Goal: Information Seeking & Learning: Compare options

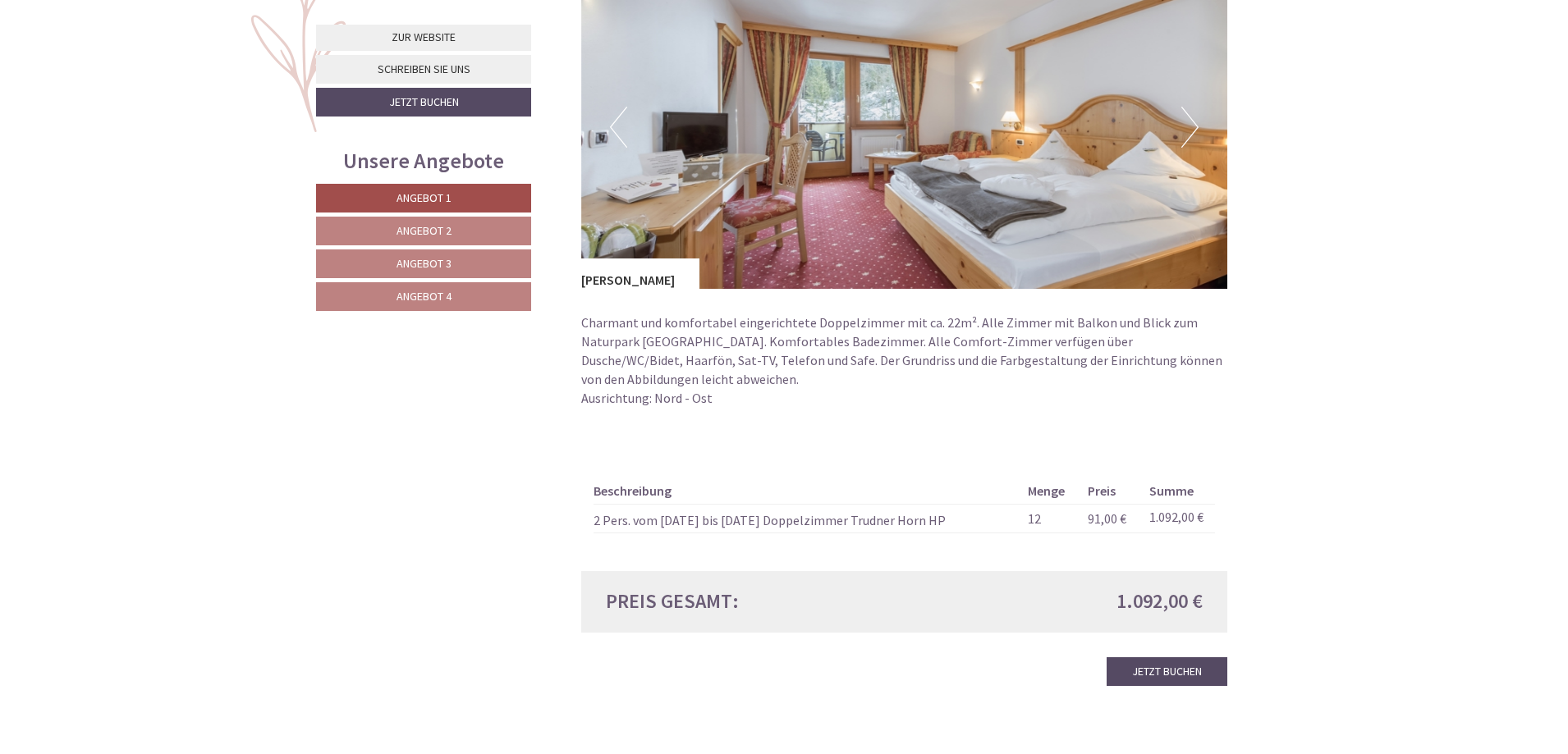
scroll to position [1314, 0]
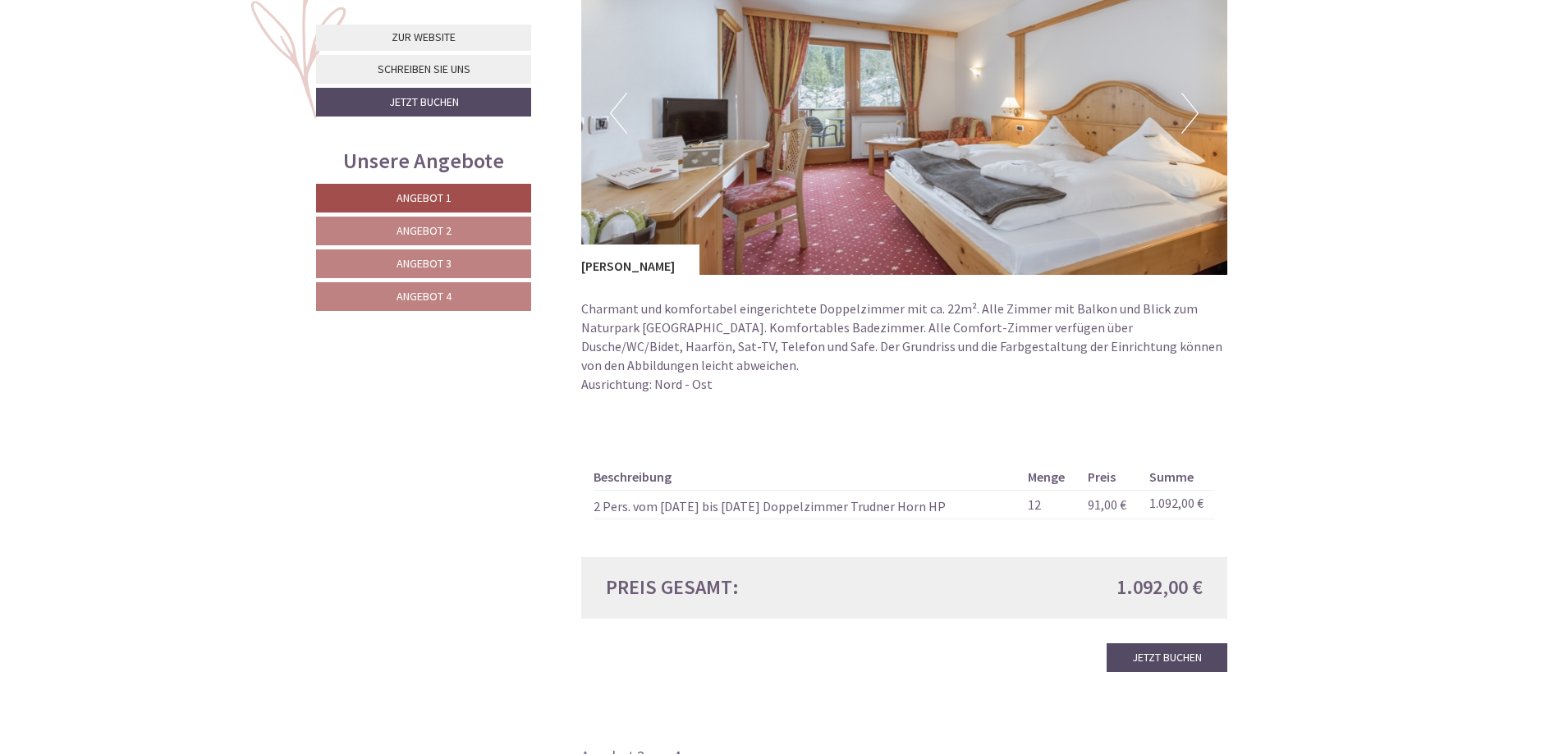
click at [433, 230] on span "Angebot 2" at bounding box center [424, 230] width 55 height 15
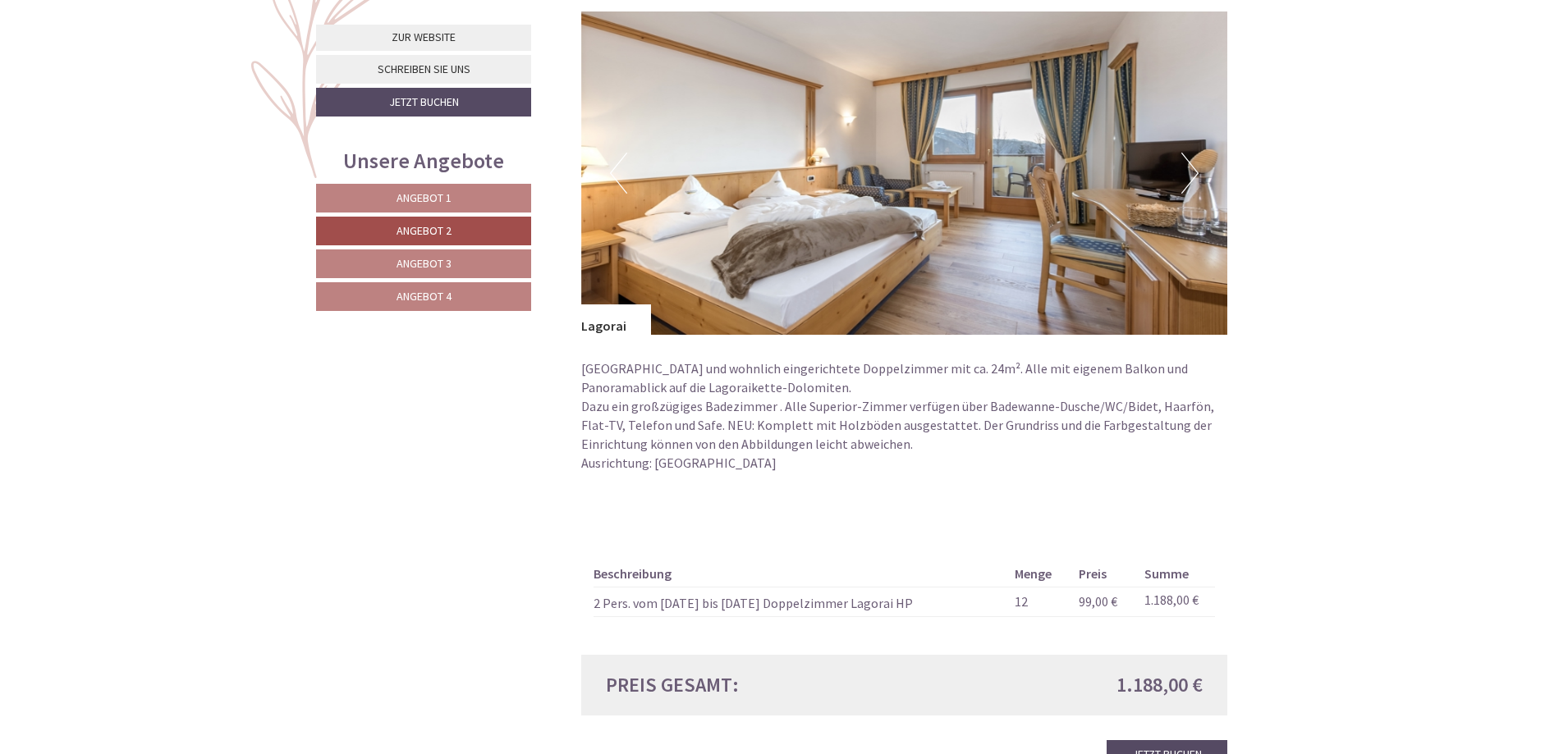
scroll to position [1335, 0]
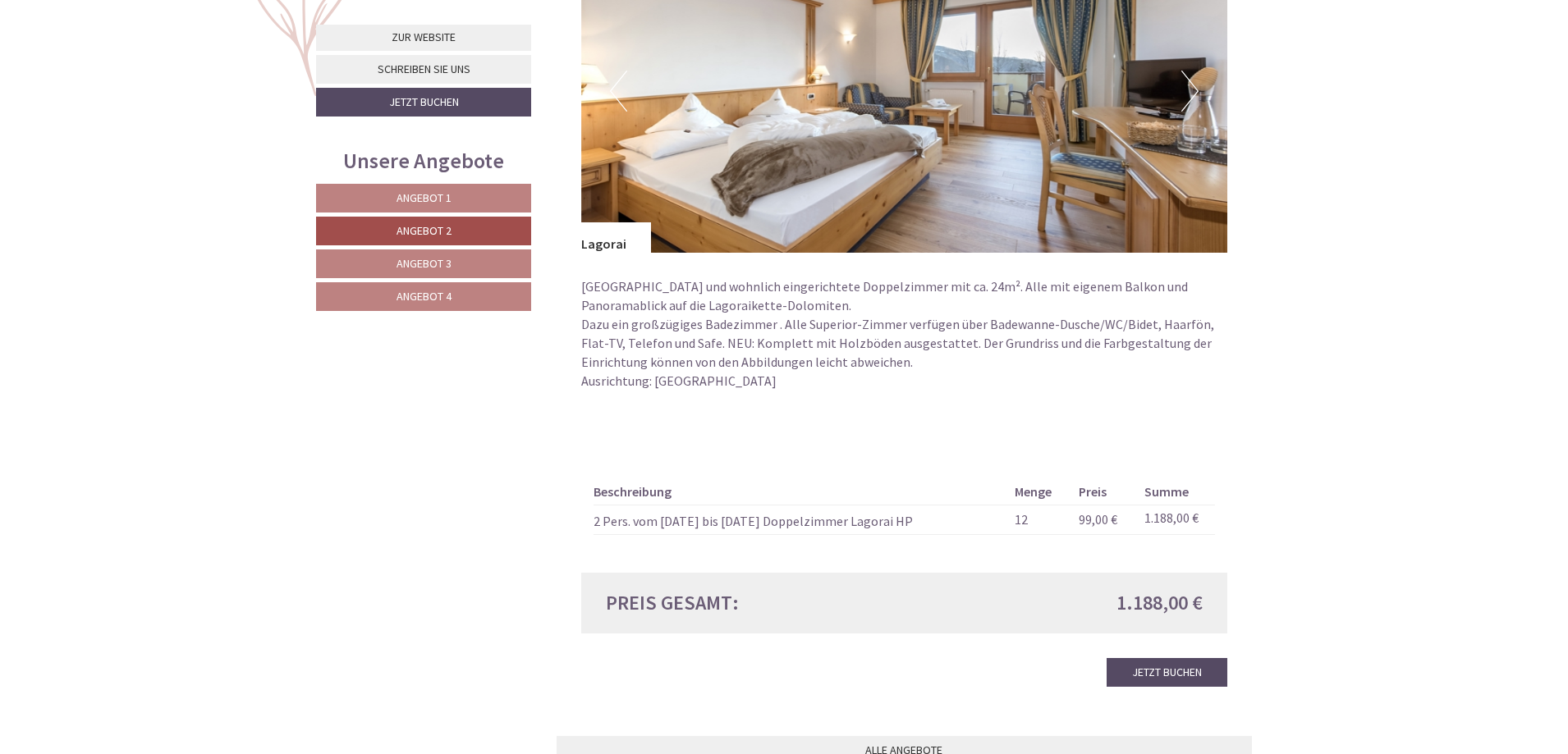
click at [433, 264] on span "Angebot 3" at bounding box center [424, 263] width 55 height 15
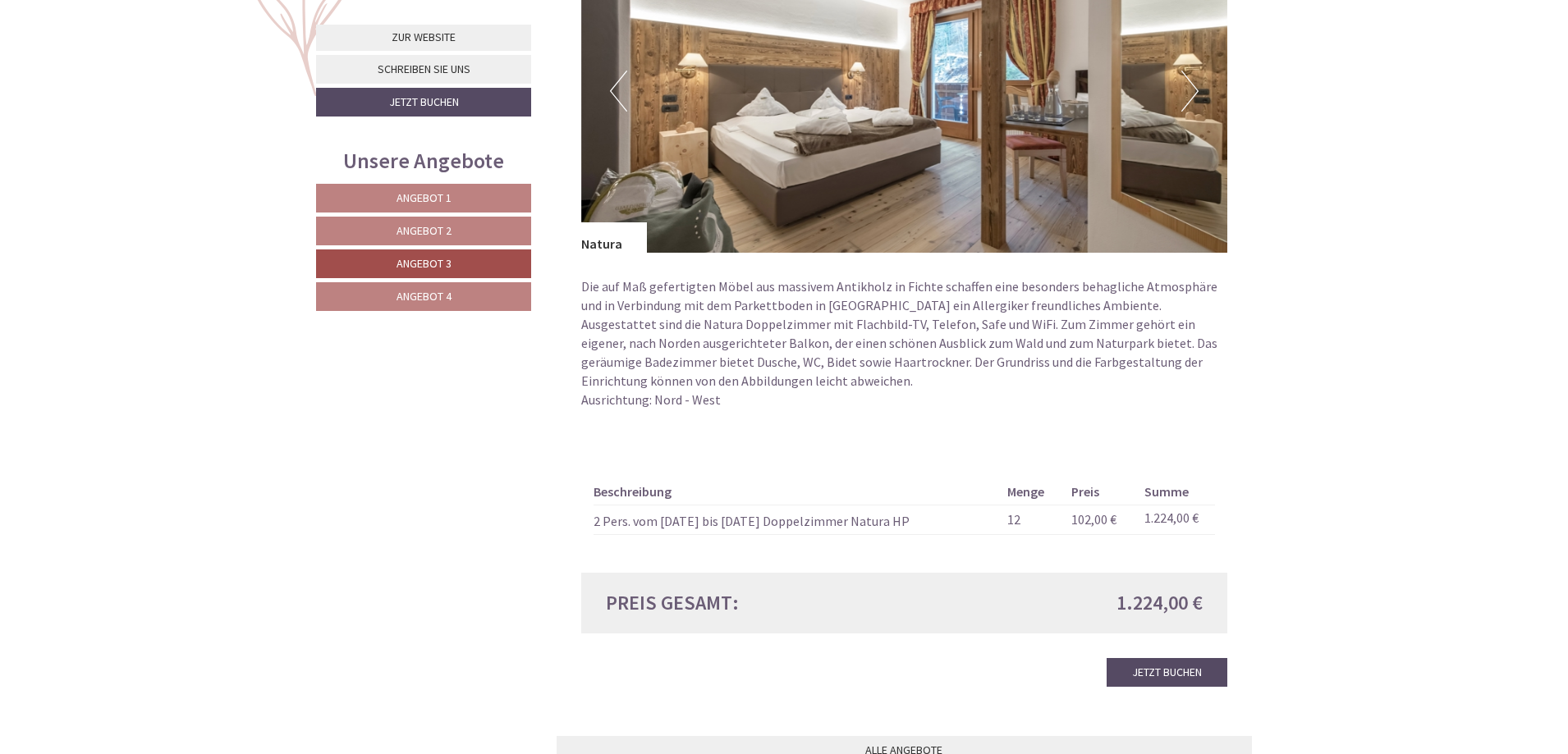
click at [442, 298] on span "Angebot 4" at bounding box center [424, 296] width 55 height 15
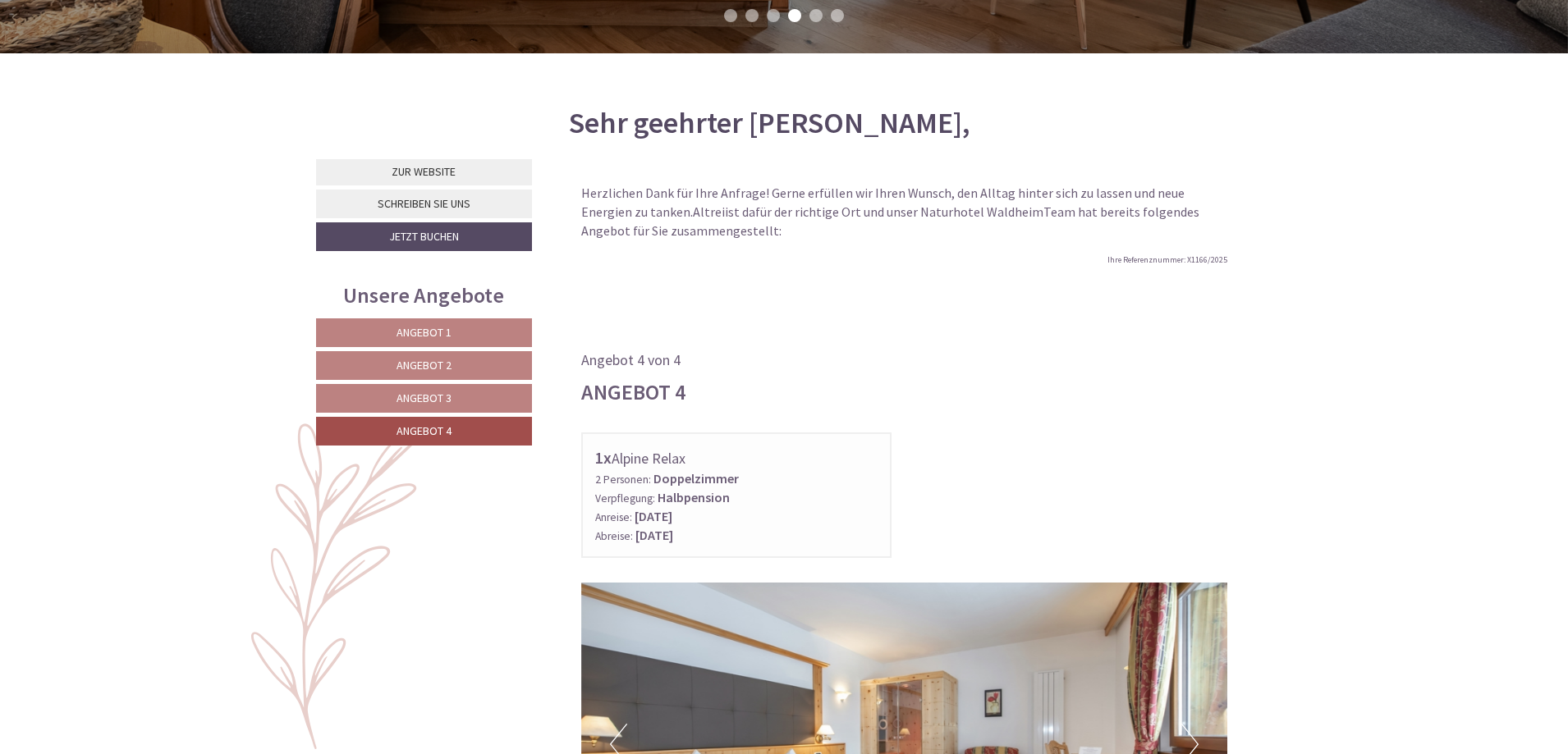
scroll to position [678, 0]
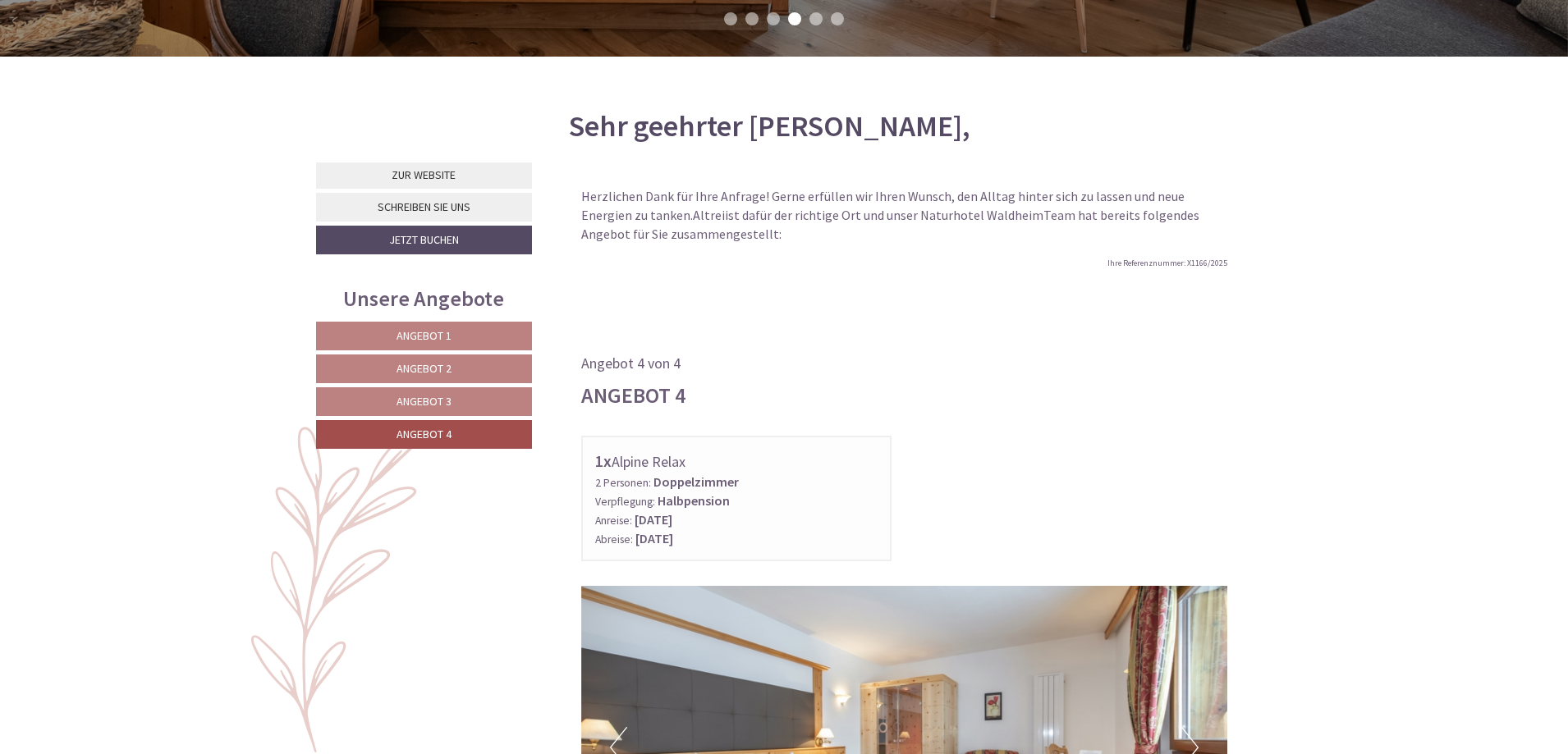
click at [481, 338] on link "Angebot 1" at bounding box center [424, 336] width 216 height 28
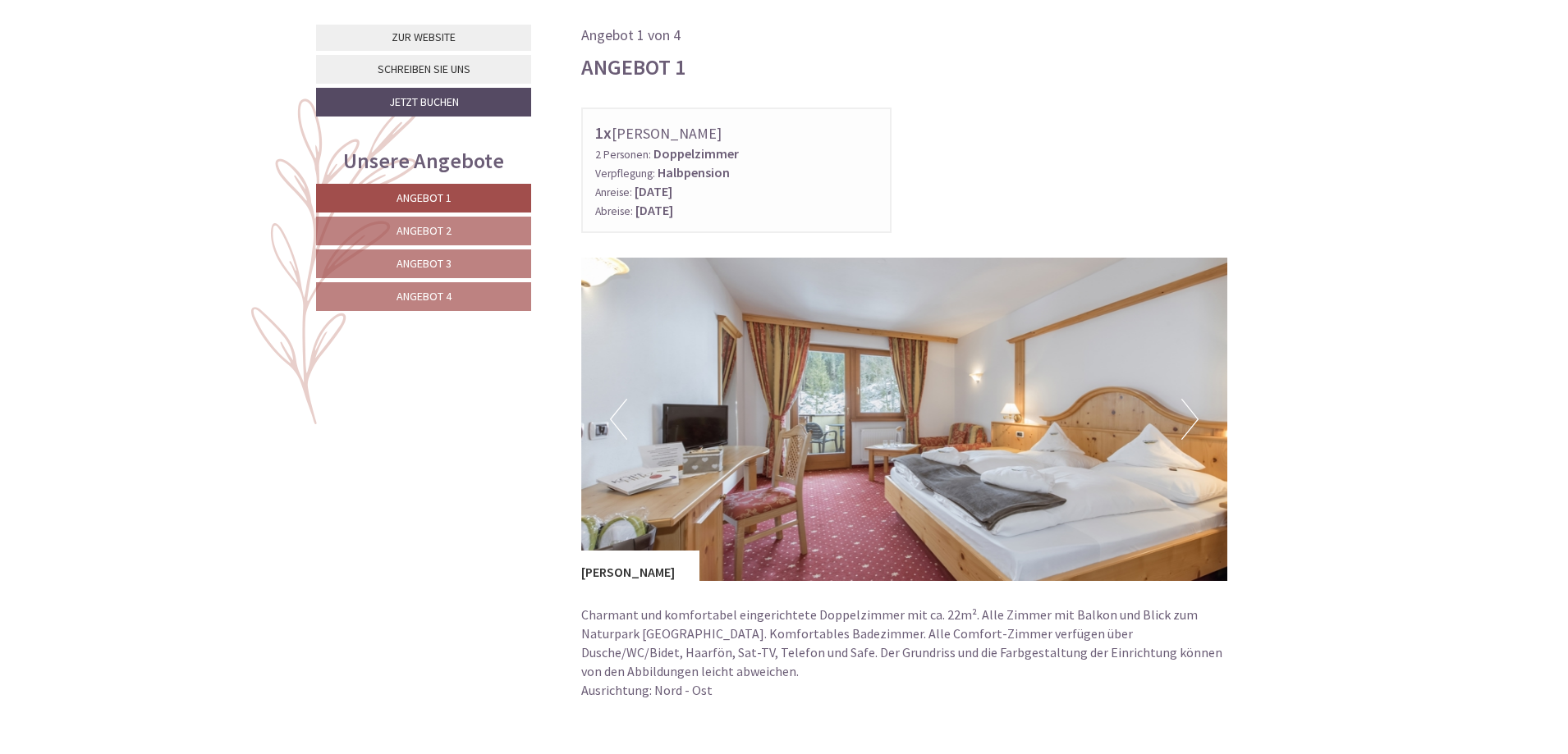
click at [1184, 413] on button "Next" at bounding box center [1190, 419] width 18 height 41
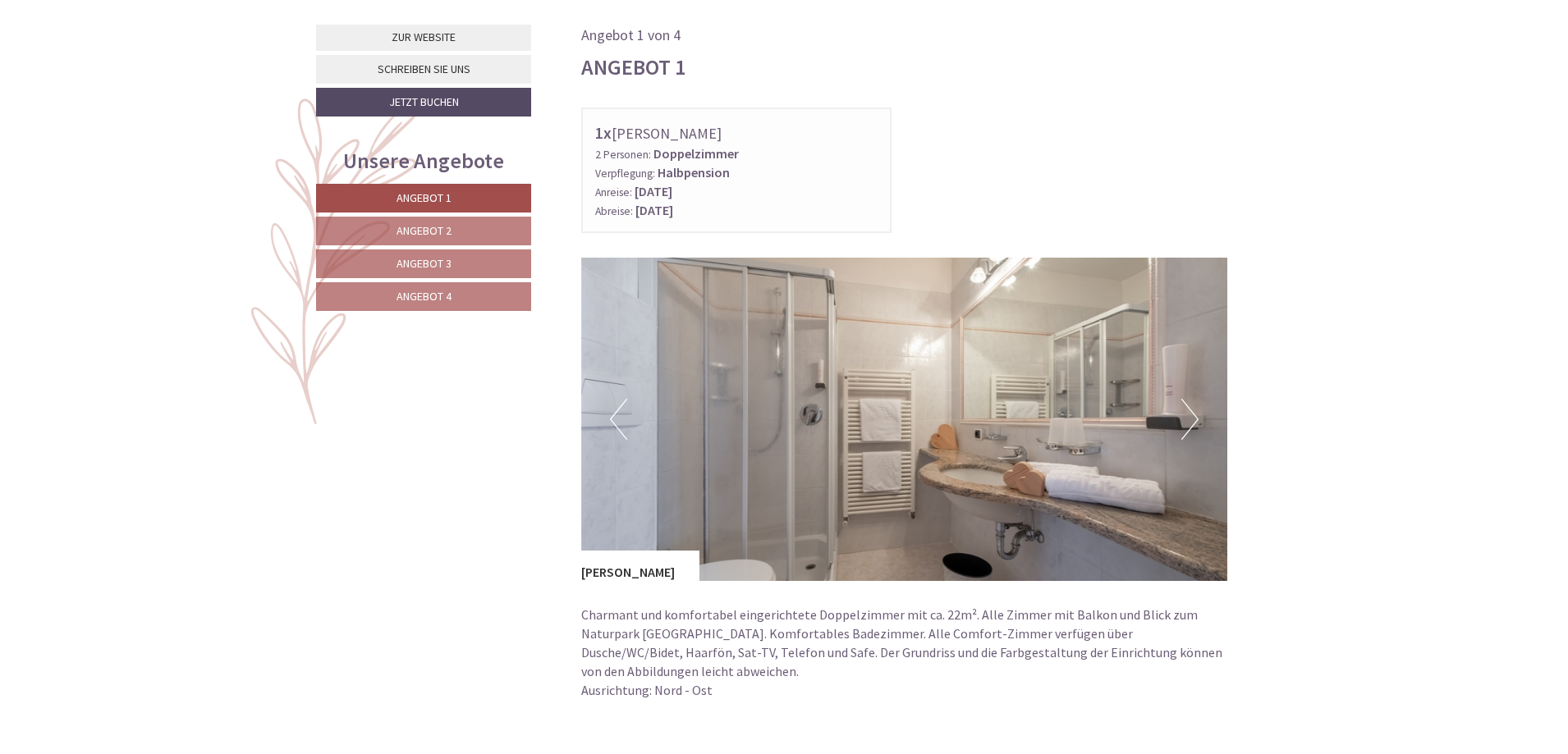
click at [1184, 413] on button "Next" at bounding box center [1190, 419] width 18 height 41
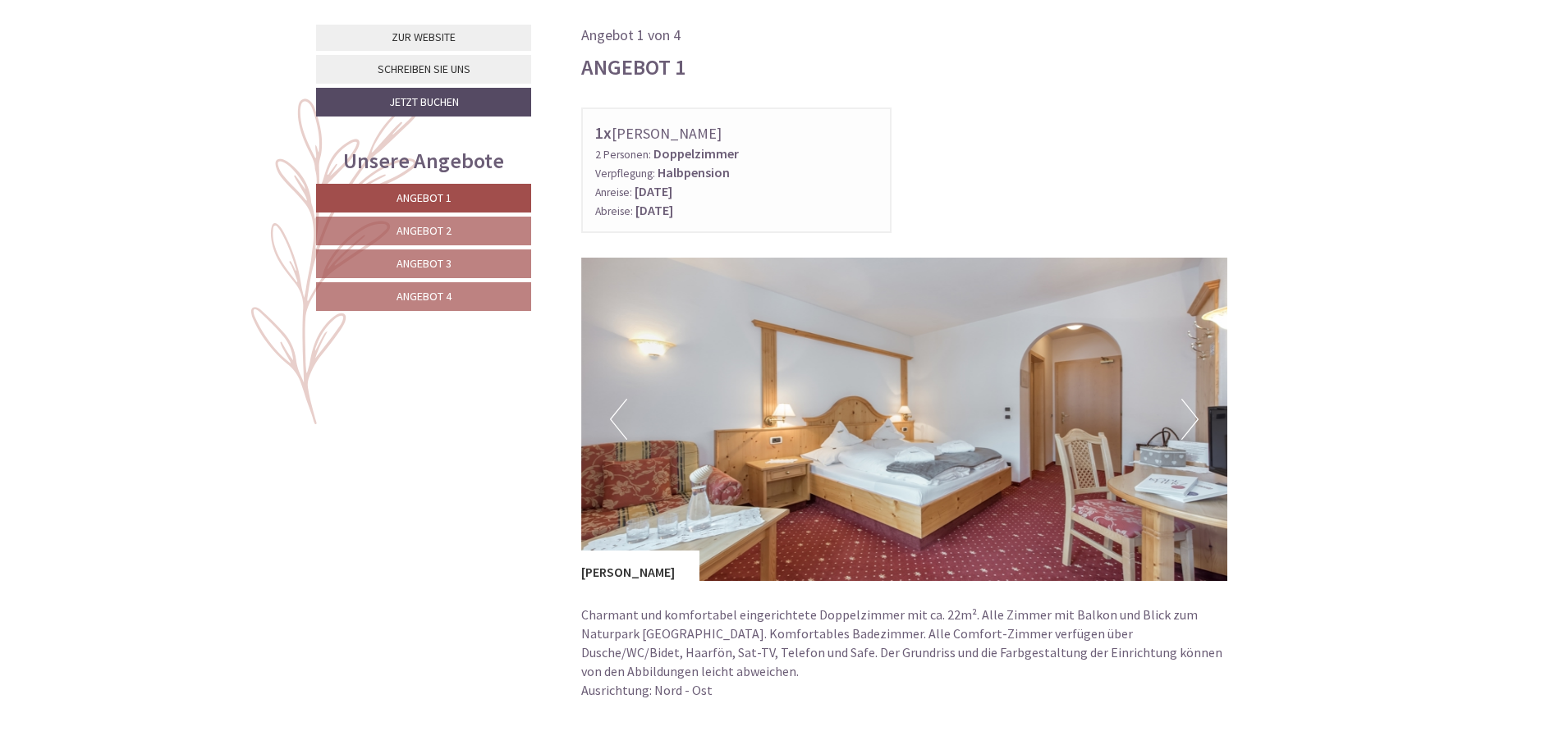
click at [1185, 414] on button "Next" at bounding box center [1190, 419] width 18 height 41
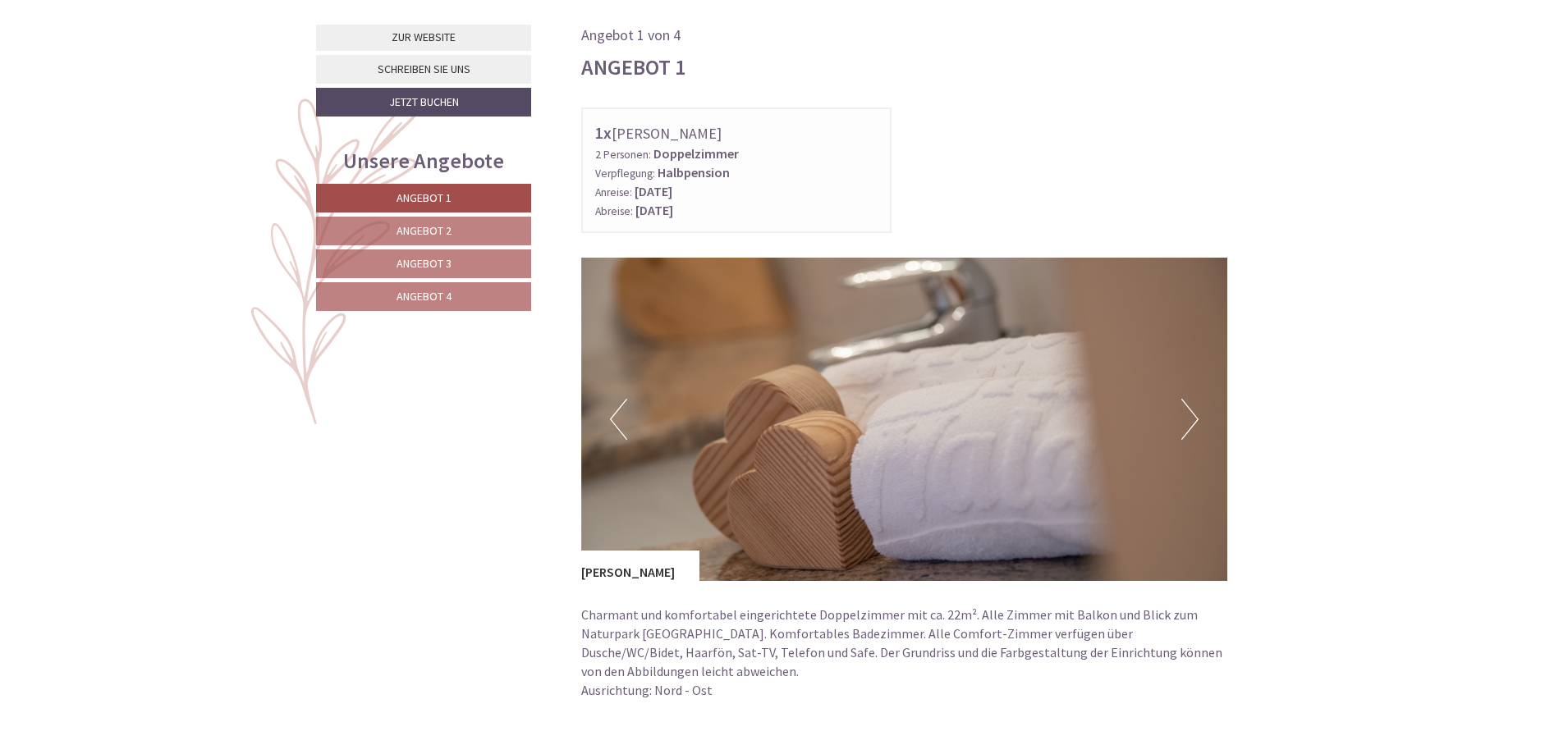
click at [1186, 414] on button "Next" at bounding box center [1190, 419] width 18 height 41
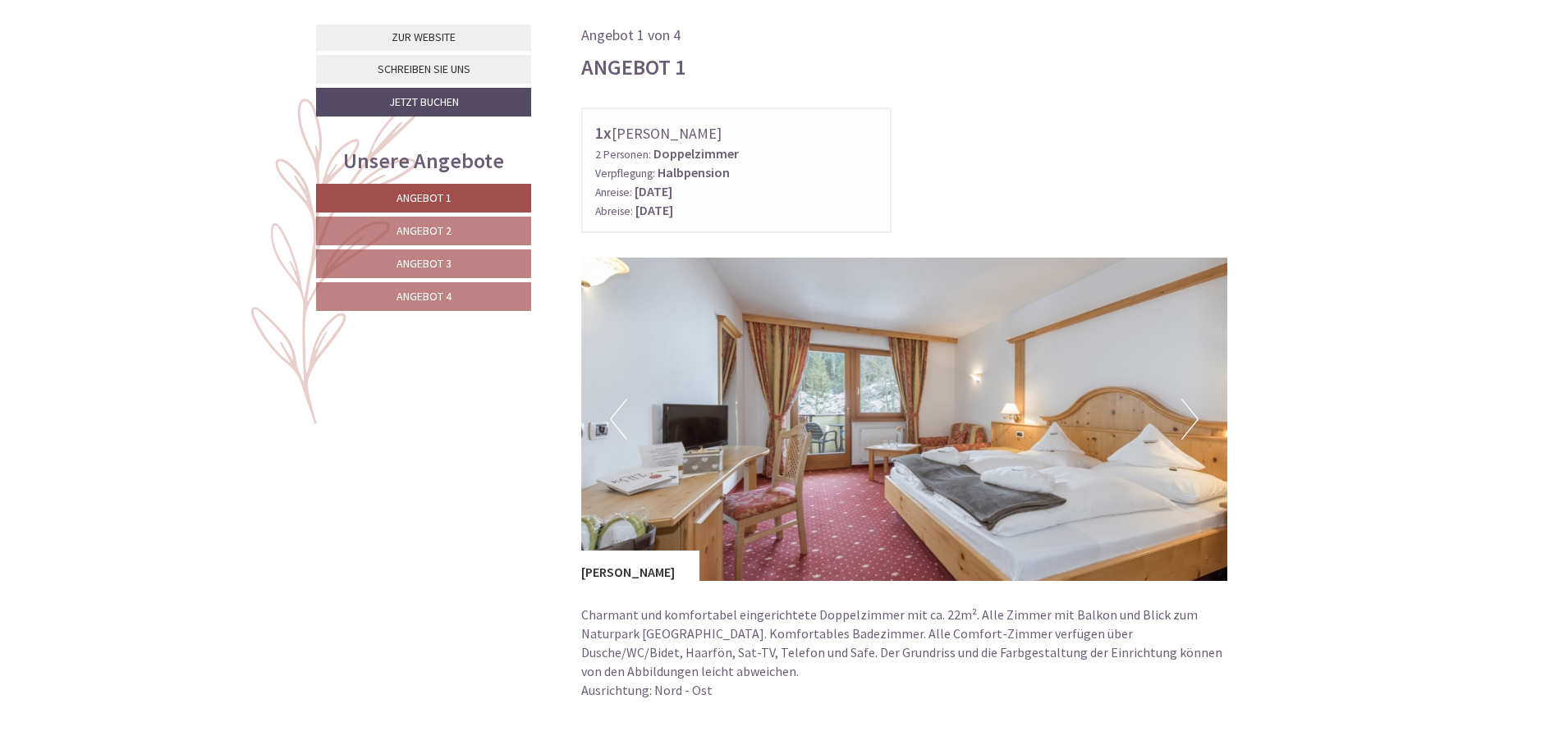
click at [1186, 414] on button "Next" at bounding box center [1190, 419] width 18 height 41
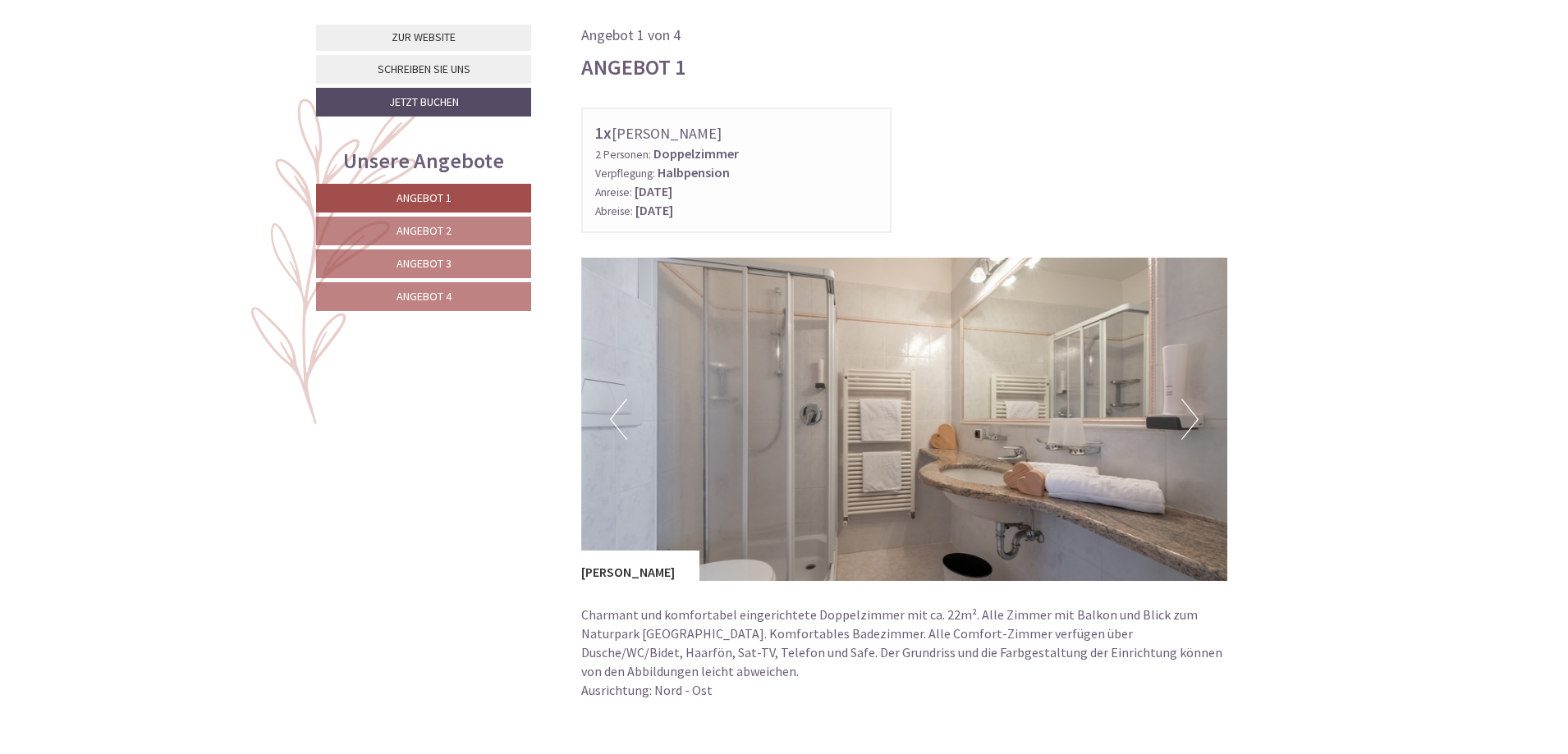
click at [1186, 418] on button "Next" at bounding box center [1190, 419] width 18 height 41
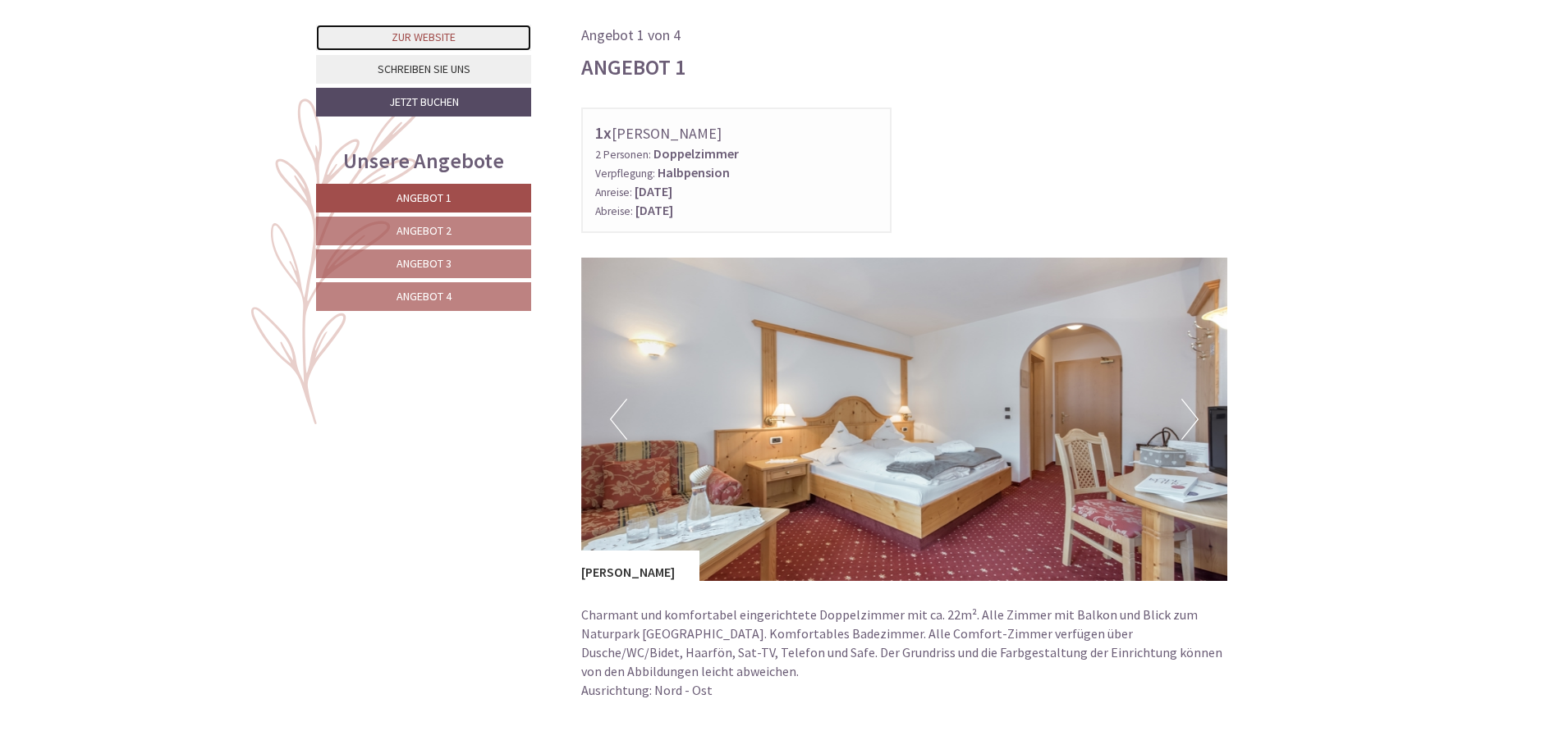
click at [448, 38] on link "Zur Website" at bounding box center [423, 37] width 215 height 27
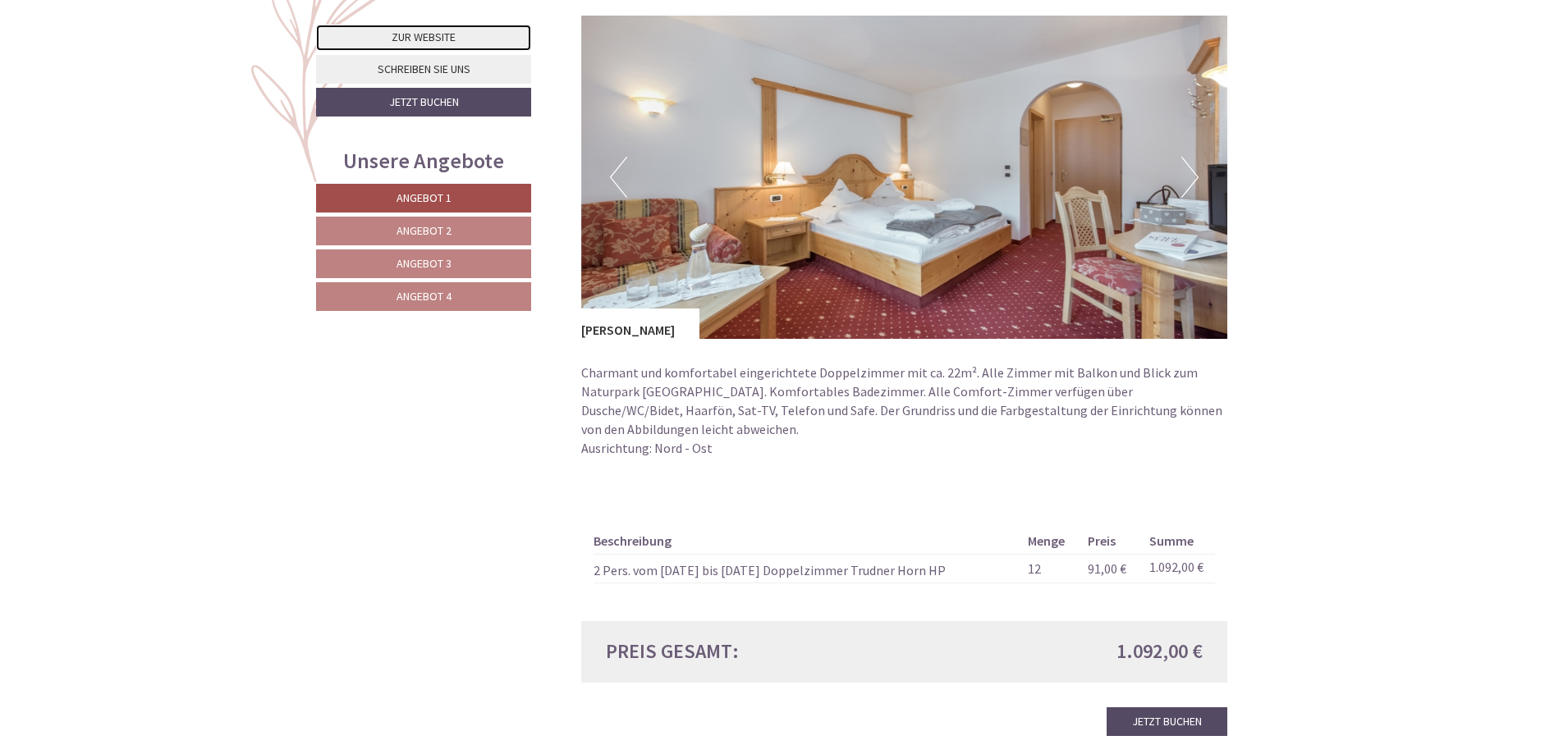
scroll to position [1254, 0]
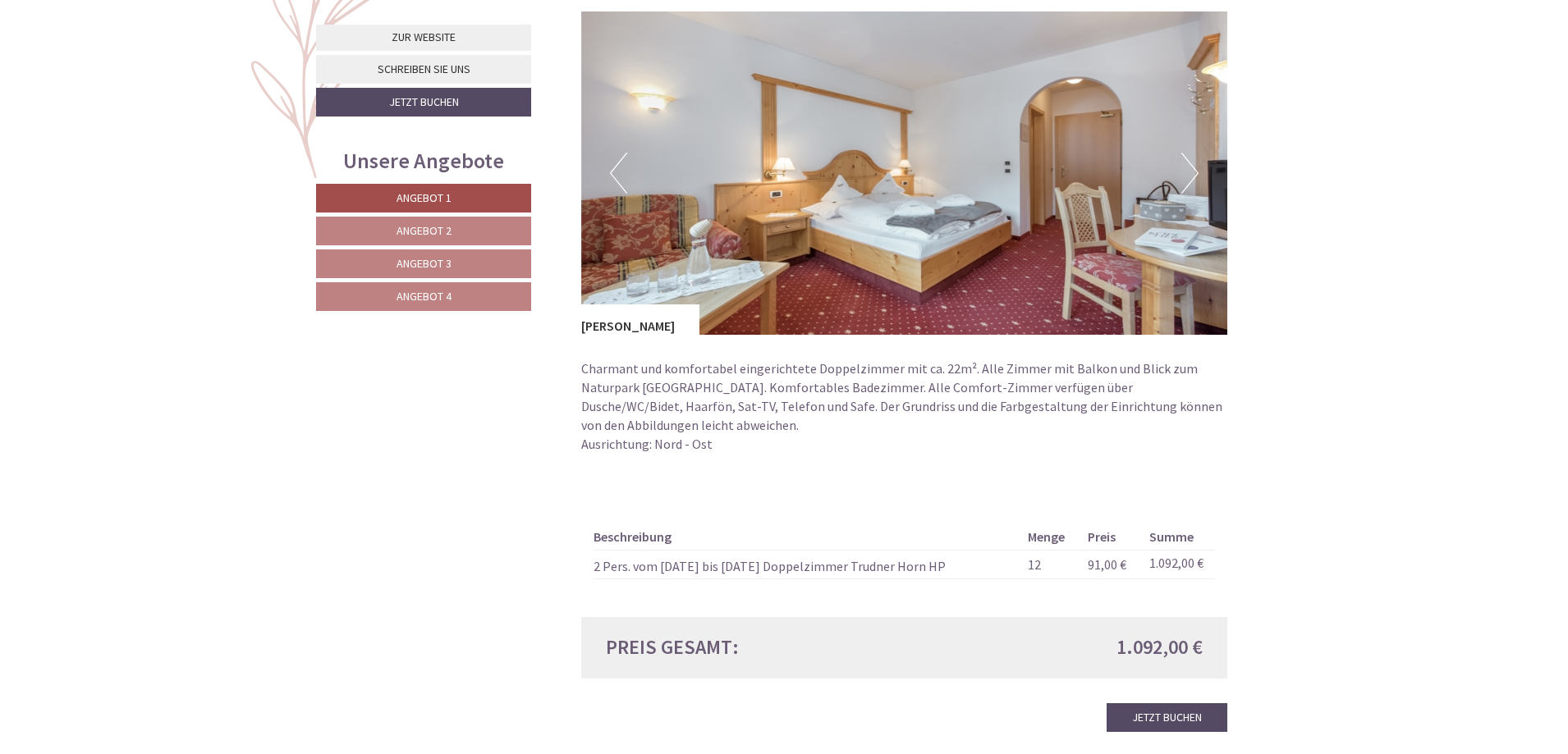
click at [407, 230] on span "Angebot 2" at bounding box center [424, 230] width 55 height 15
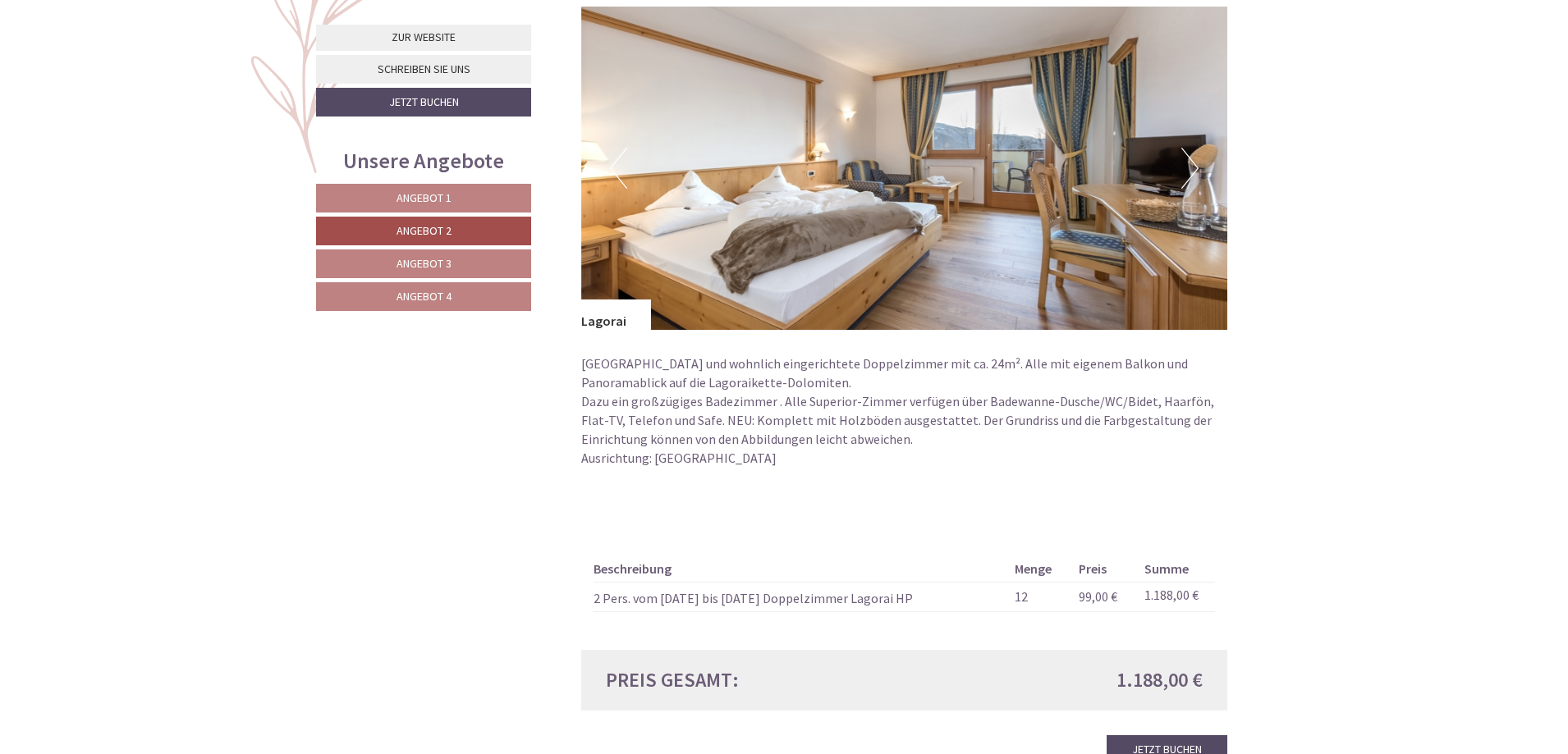
scroll to position [1335, 0]
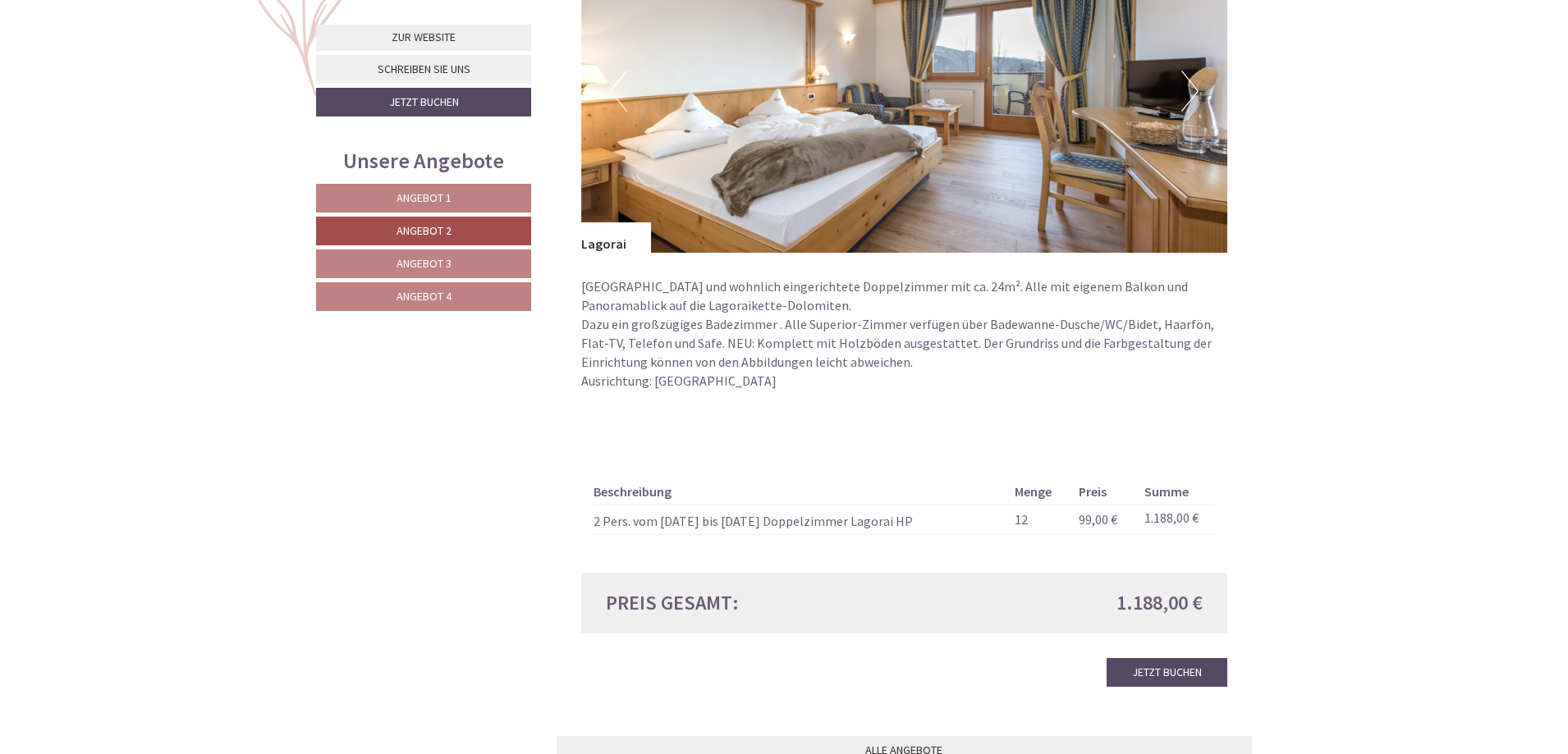
click at [443, 193] on span "Angebot 1" at bounding box center [424, 197] width 55 height 15
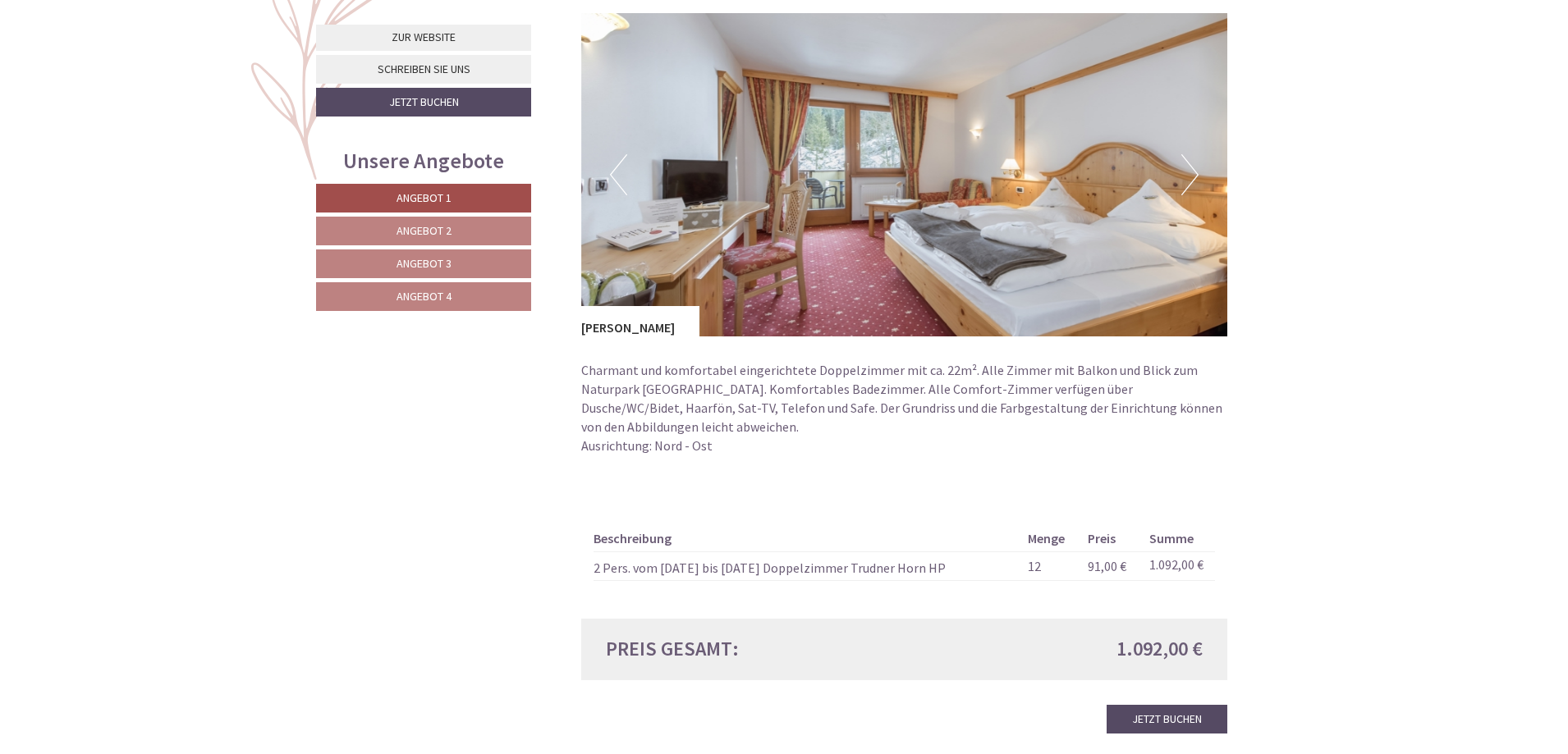
scroll to position [1254, 0]
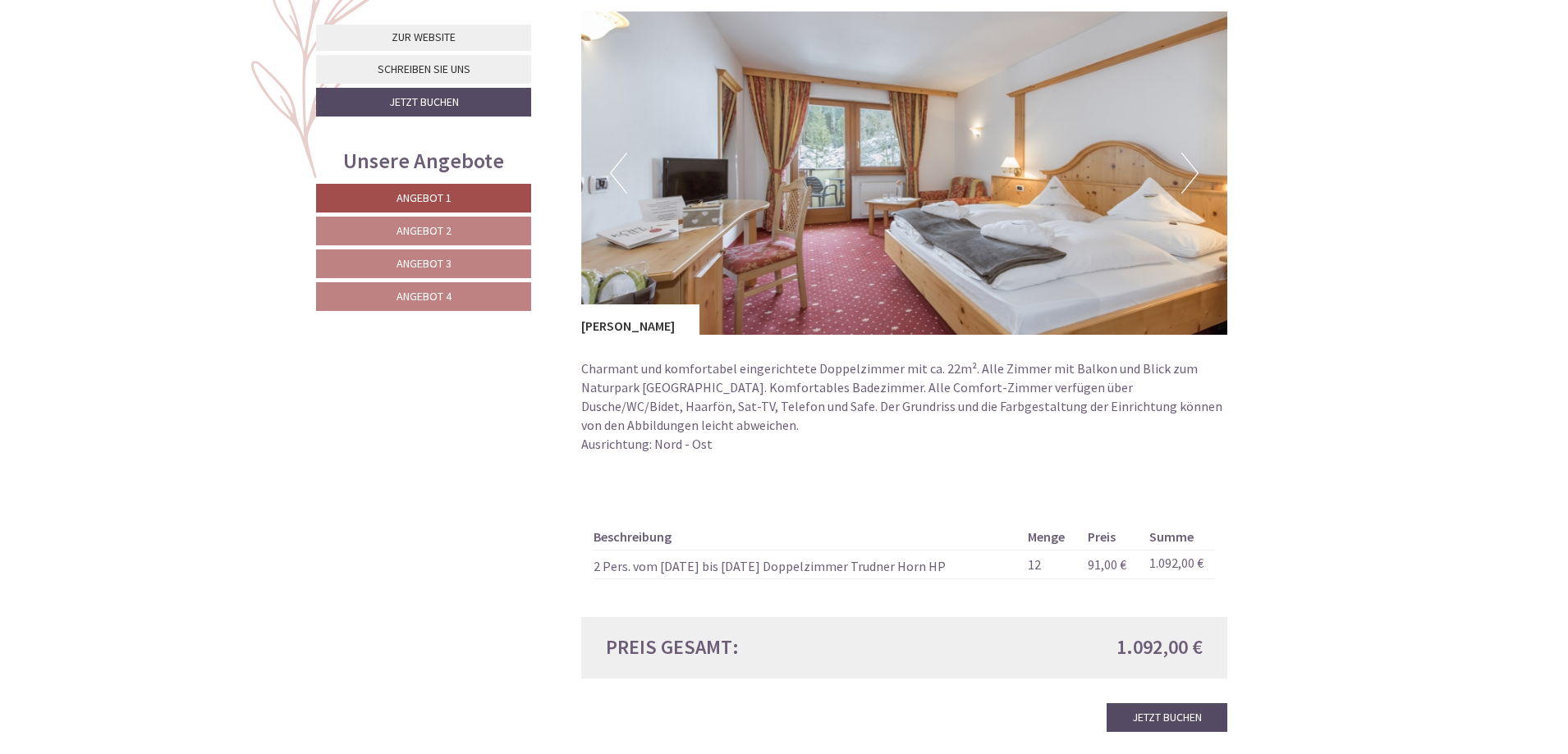
click at [354, 261] on link "Angebot 3" at bounding box center [423, 263] width 215 height 28
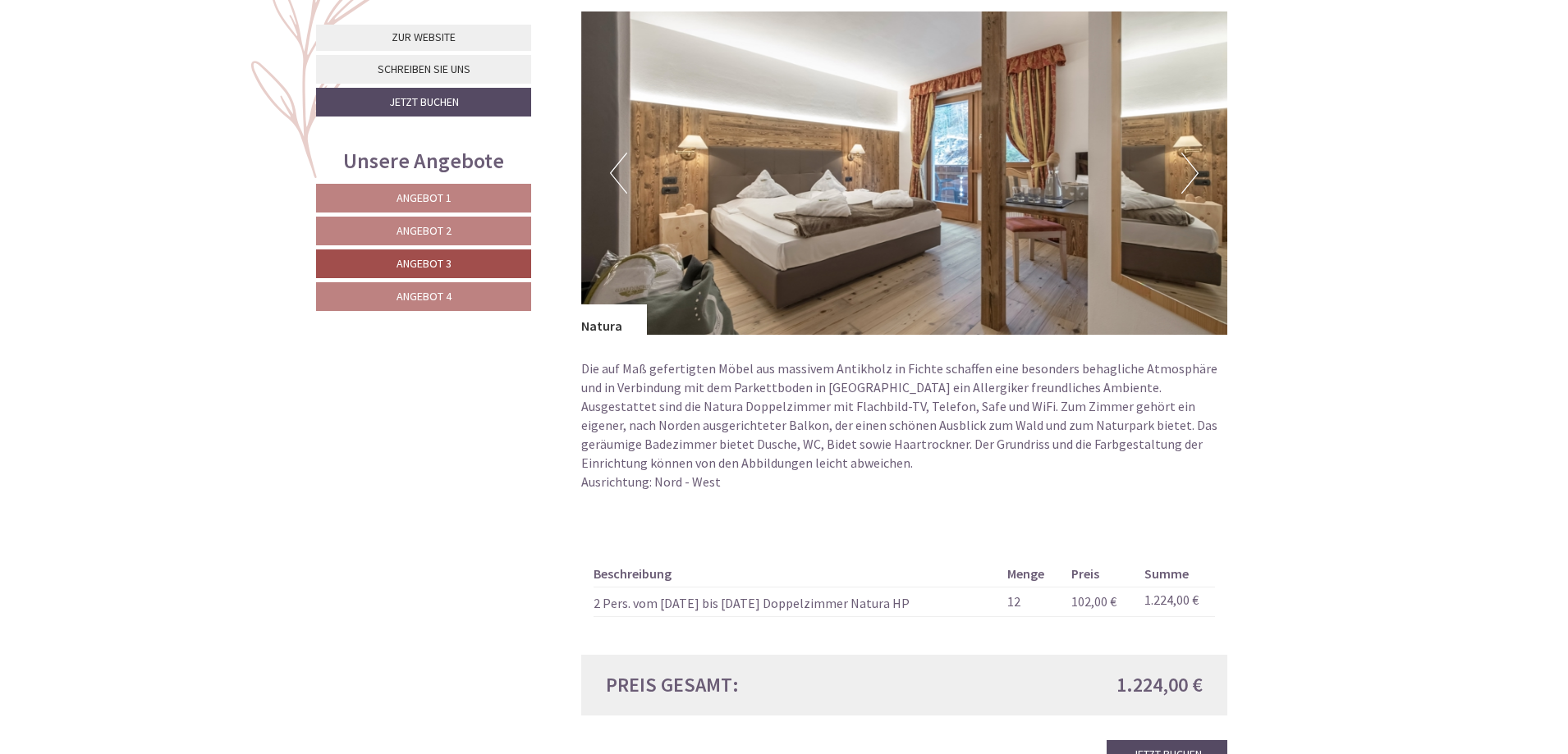
click at [432, 286] on link "Angebot 4" at bounding box center [423, 296] width 215 height 28
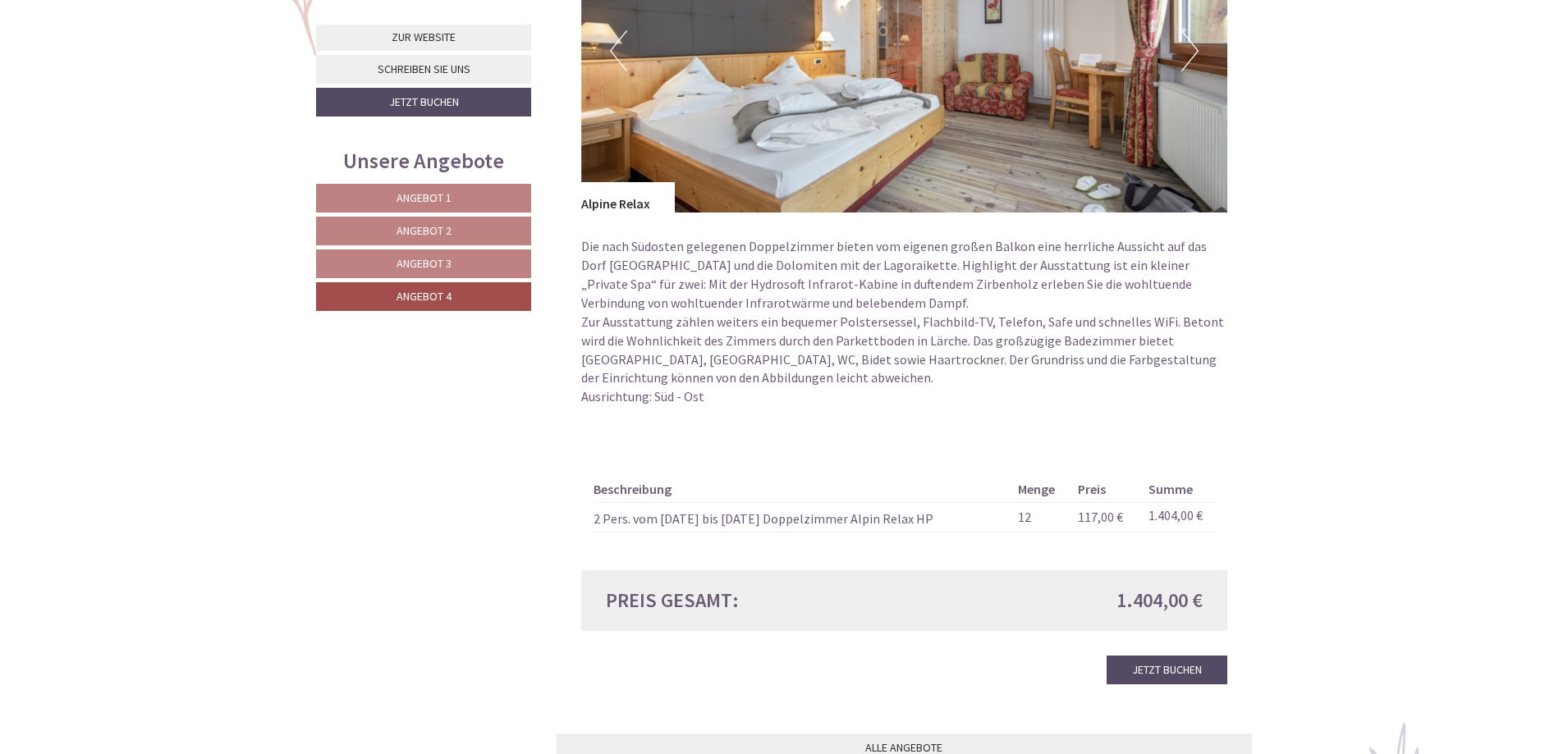
scroll to position [1418, 0]
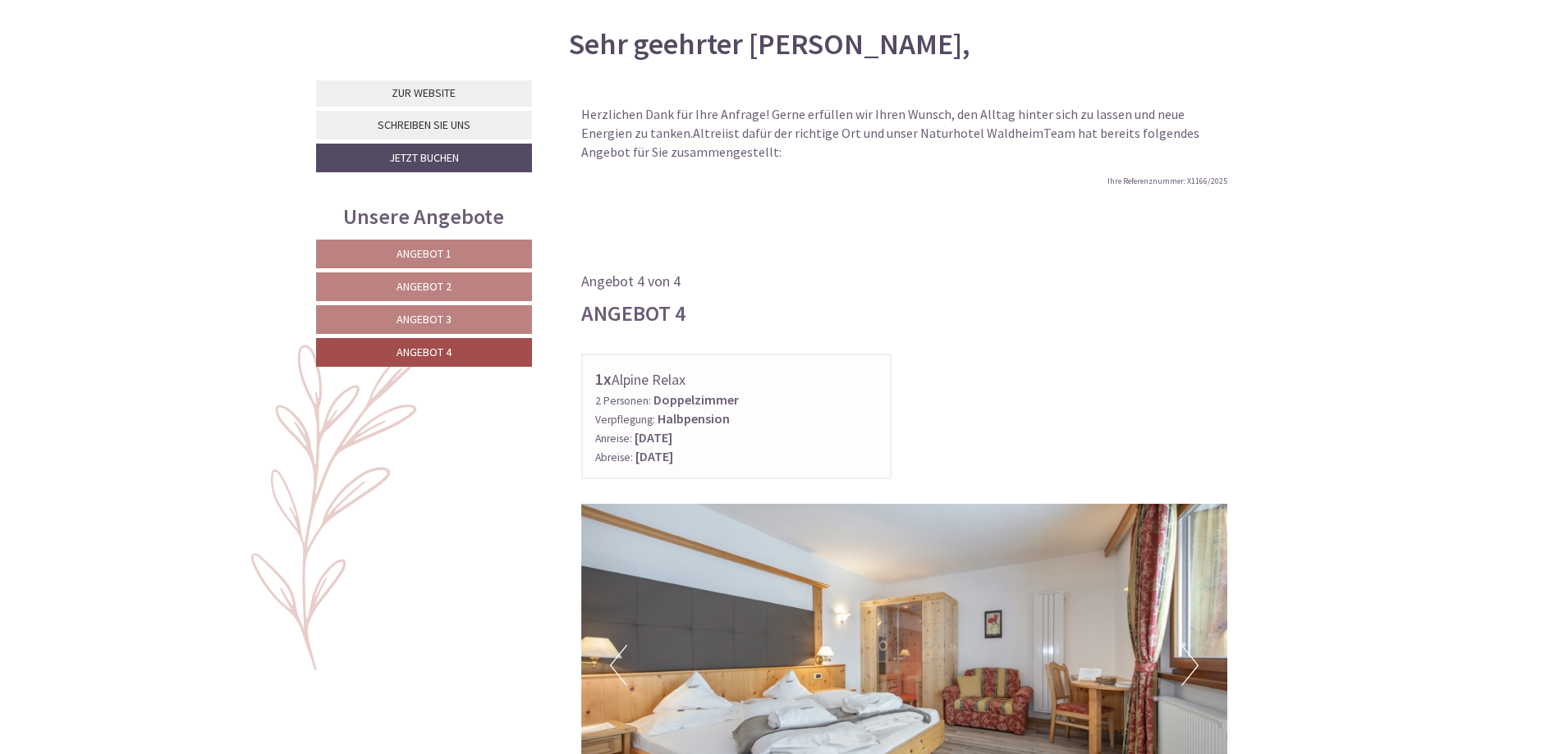
click at [399, 254] on span "Angebot 1" at bounding box center [424, 253] width 55 height 15
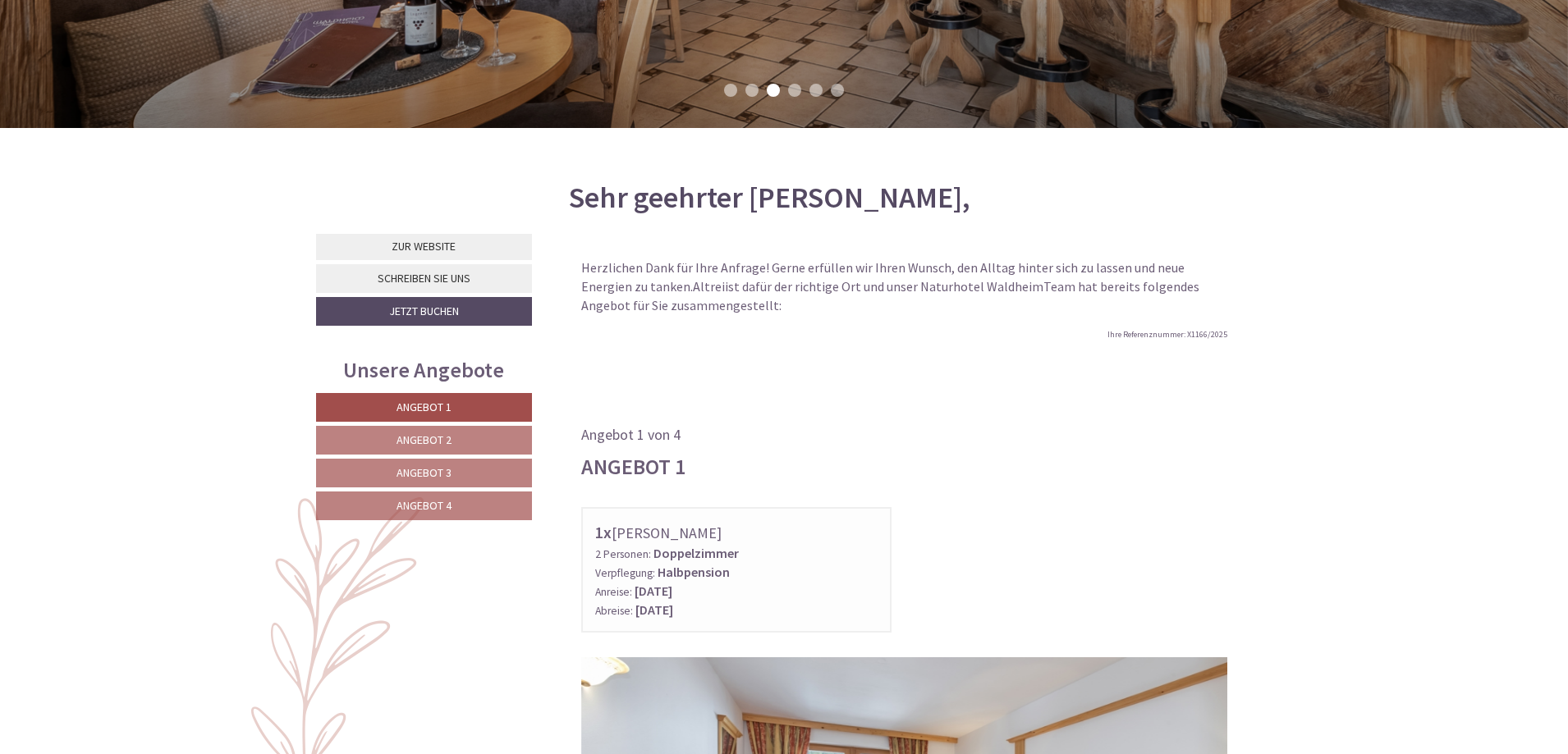
scroll to position [433, 0]
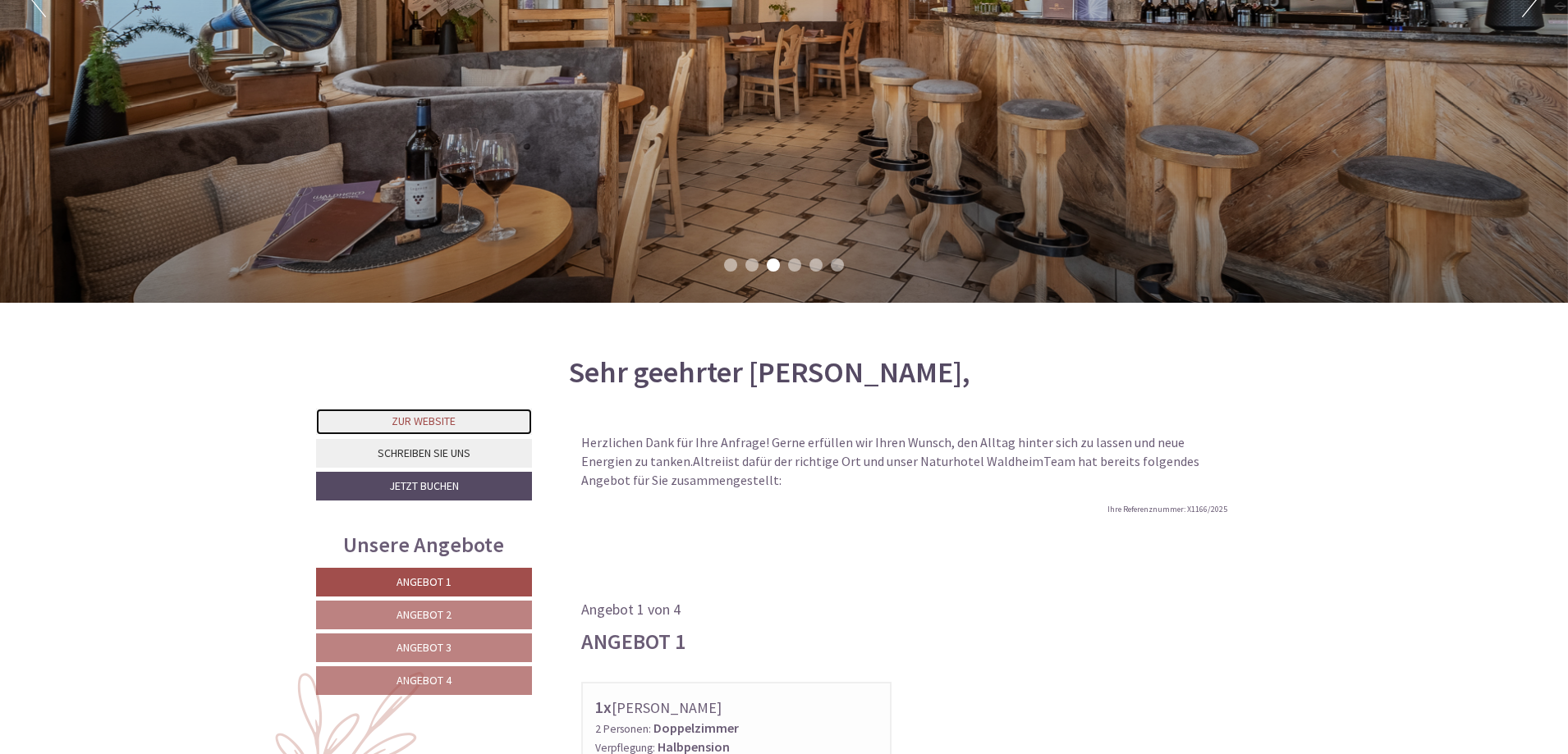
click at [470, 423] on link "Zur Website" at bounding box center [424, 421] width 216 height 27
